Goal: Navigation & Orientation: Find specific page/section

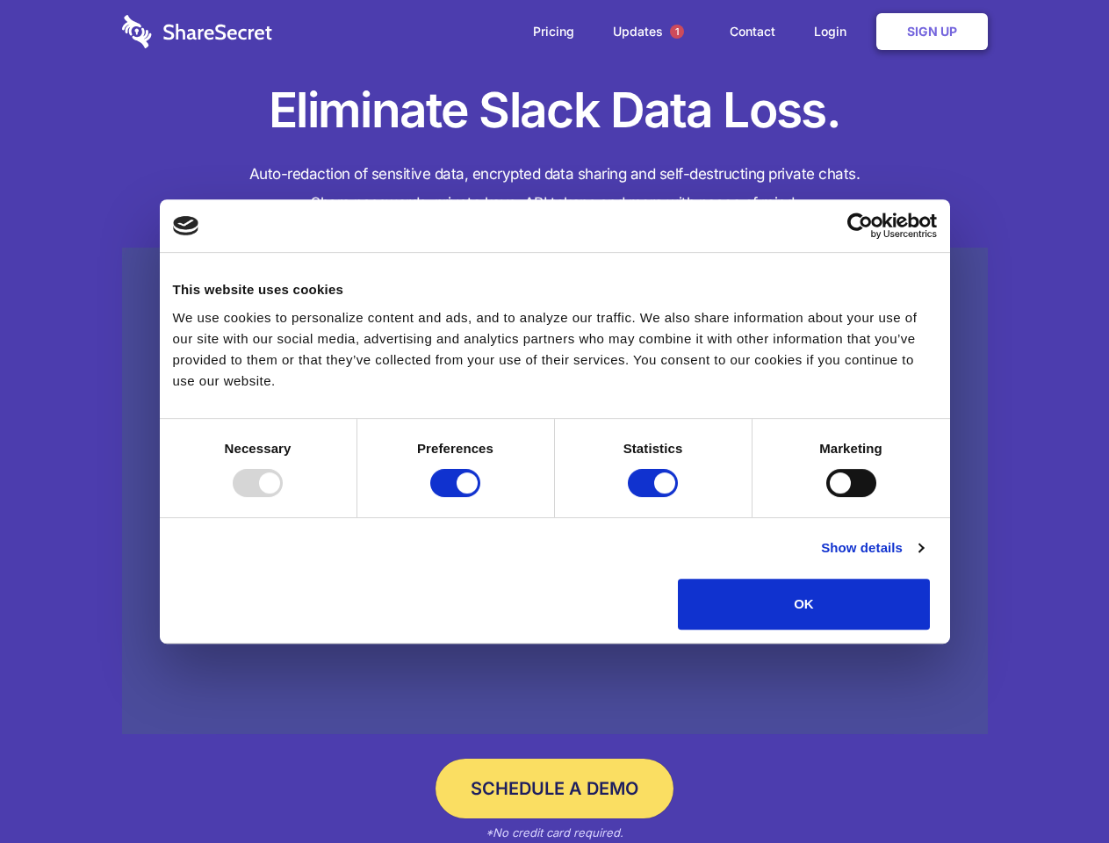
click at [283, 497] on div at bounding box center [258, 483] width 50 height 28
click at [480, 497] on input "Preferences" at bounding box center [455, 483] width 50 height 28
checkbox input "false"
click at [655, 497] on input "Statistics" at bounding box center [653, 483] width 50 height 28
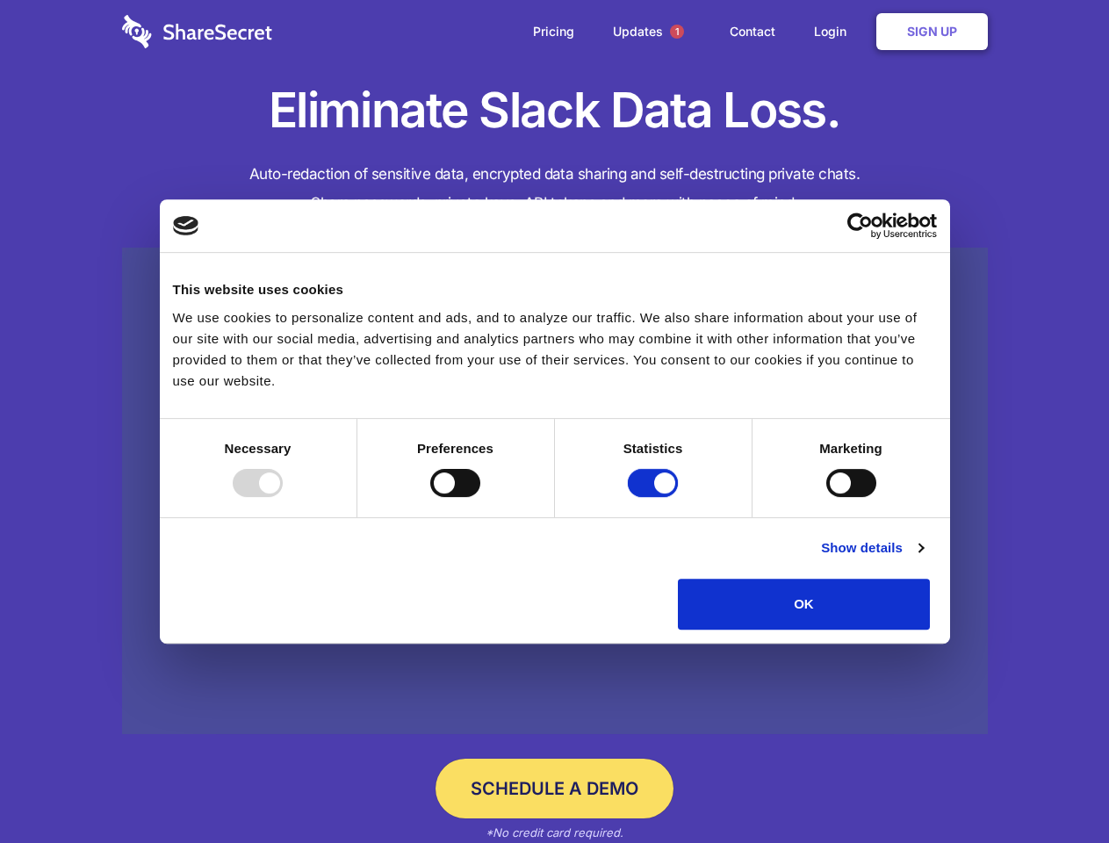
checkbox input "false"
click at [826, 497] on input "Marketing" at bounding box center [851, 483] width 50 height 28
checkbox input "true"
click at [923, 559] on link "Show details" at bounding box center [872, 547] width 102 height 21
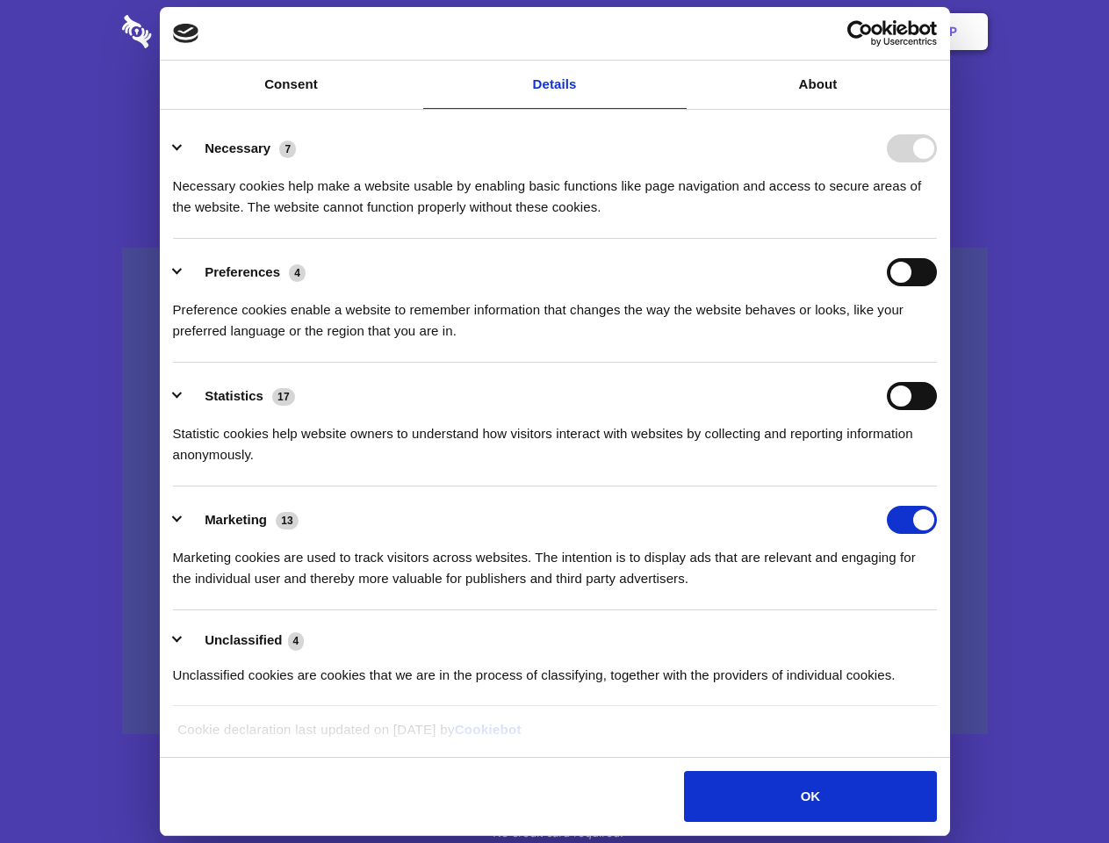
click at [937, 239] on li "Necessary 7 Necessary cookies help make a website usable by enabling basic func…" at bounding box center [555, 177] width 764 height 124
click at [676, 32] on span "1" at bounding box center [677, 32] width 14 height 14
